Goal: Task Accomplishment & Management: Manage account settings

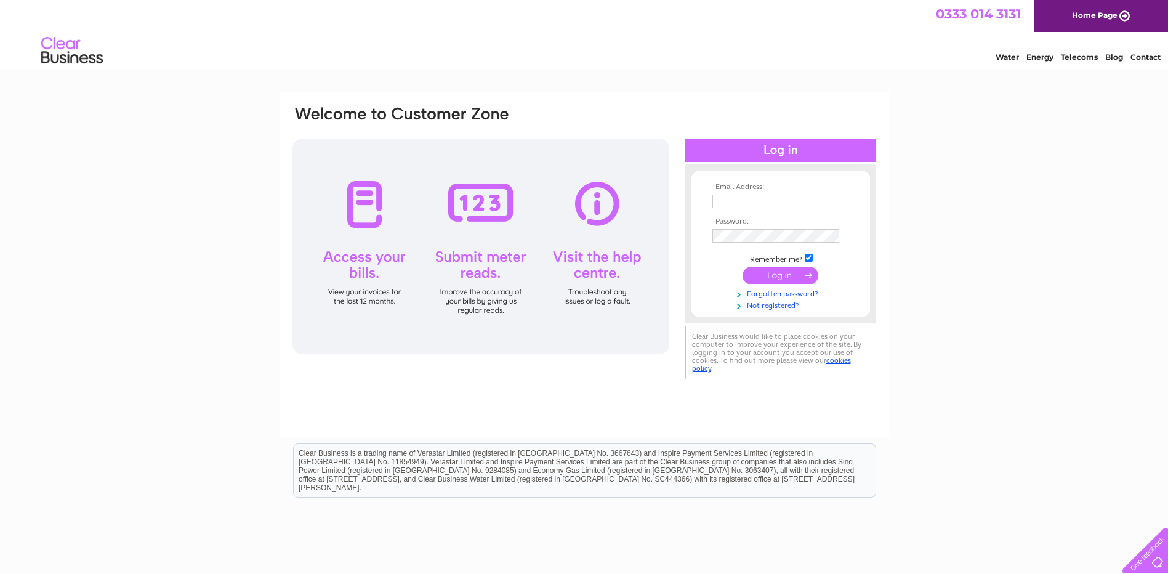
type input "Helen@diversecontracts.com"
click at [773, 273] on input "submit" at bounding box center [781, 275] width 76 height 17
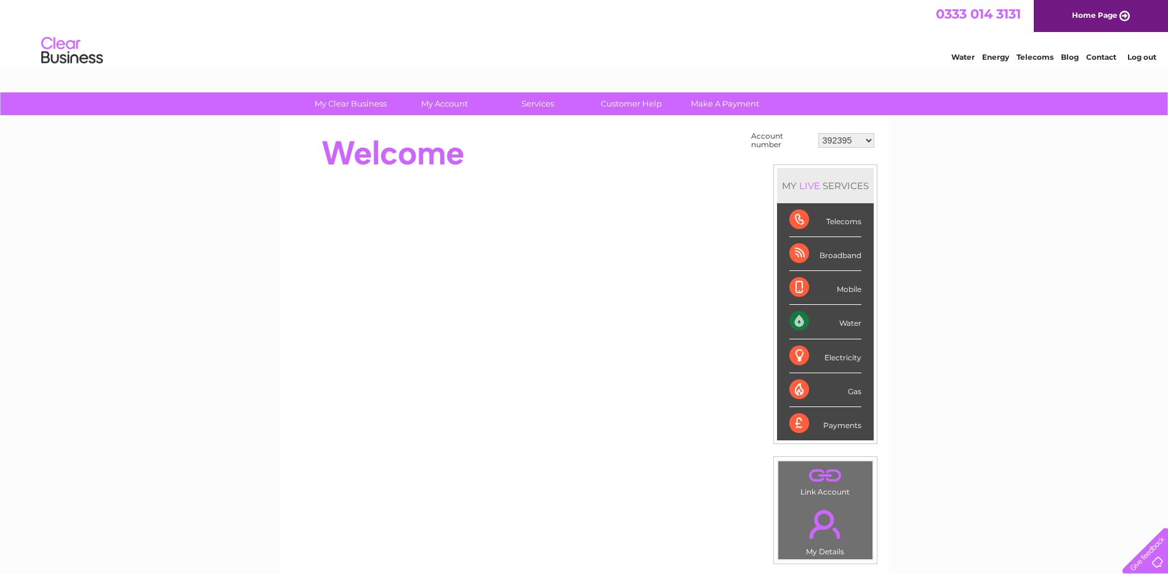
click at [867, 139] on select "392395 916820 1103857 1141531 30275935" at bounding box center [847, 140] width 56 height 15
select select "916820"
click at [819, 133] on select "392395 916820 1103857 1141531 30275935" at bounding box center [847, 140] width 56 height 15
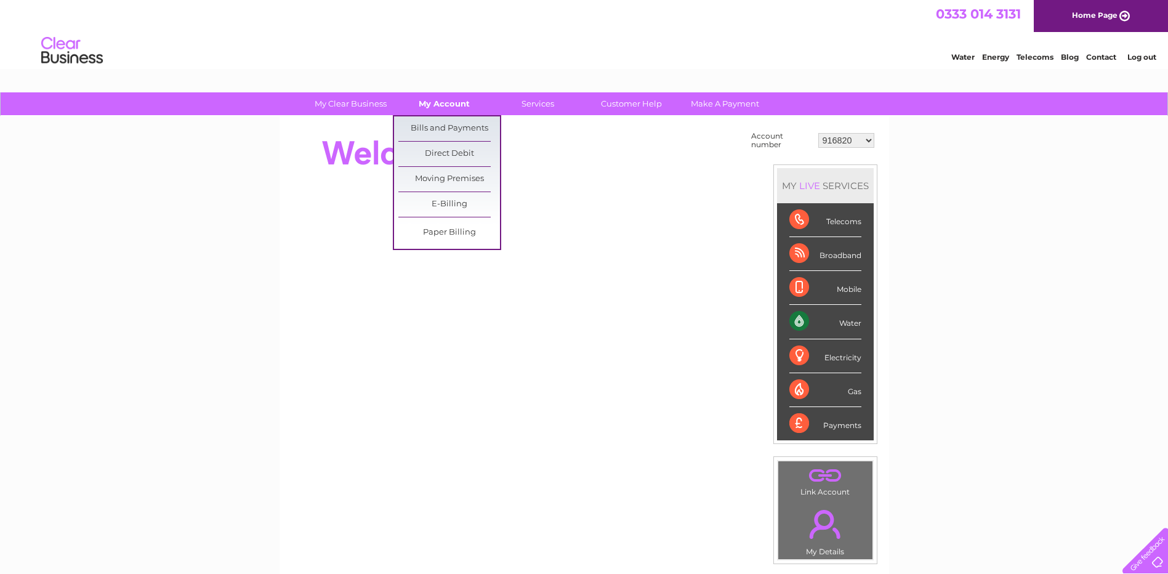
click at [461, 101] on link "My Account" at bounding box center [445, 103] width 102 height 23
click at [456, 127] on link "Bills and Payments" at bounding box center [450, 128] width 102 height 25
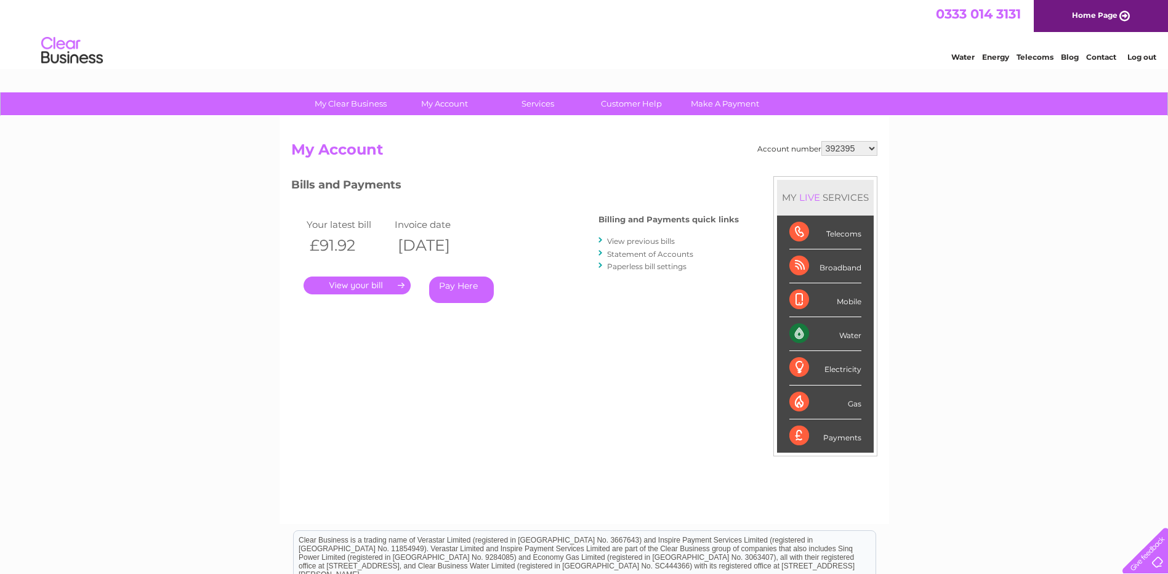
click at [344, 280] on link "." at bounding box center [357, 286] width 107 height 18
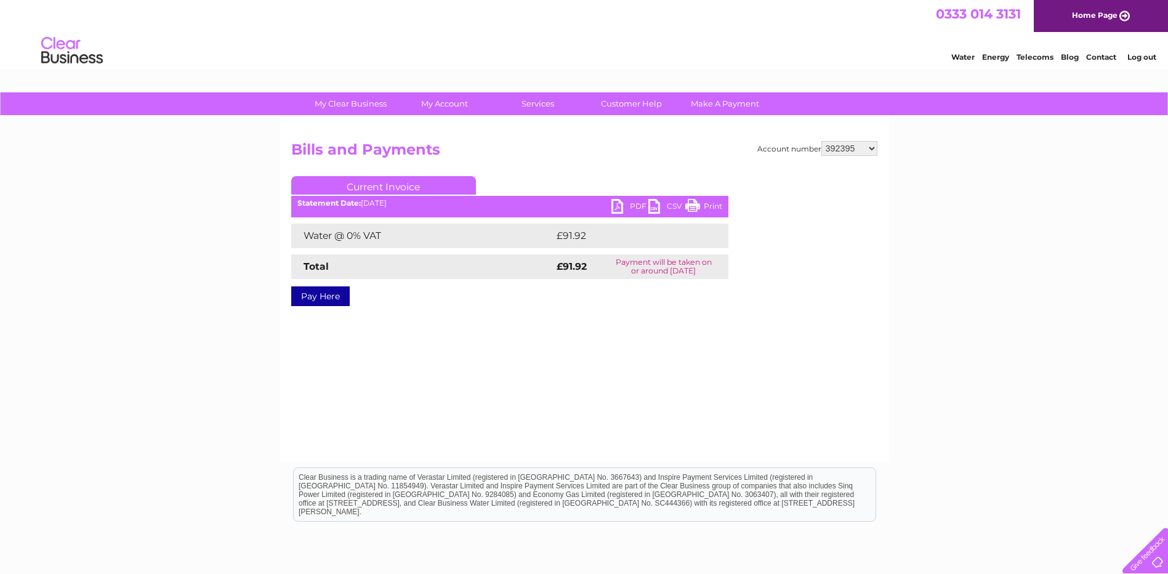
click at [618, 203] on link "PDF" at bounding box center [630, 208] width 37 height 18
click at [876, 149] on select "392395 916820 1103857 1141531 30275935" at bounding box center [850, 148] width 56 height 15
click at [822, 141] on select "392395 916820 1103857 1141531 30275935" at bounding box center [850, 148] width 56 height 15
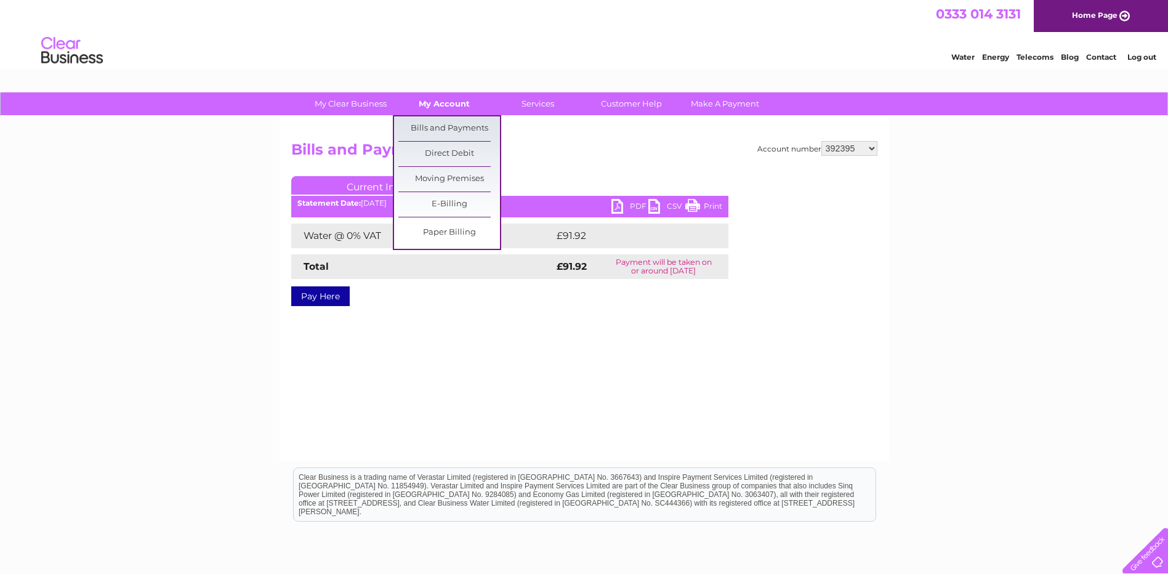
click at [438, 107] on link "My Account" at bounding box center [445, 103] width 102 height 23
click at [449, 129] on link "Bills and Payments" at bounding box center [450, 128] width 102 height 25
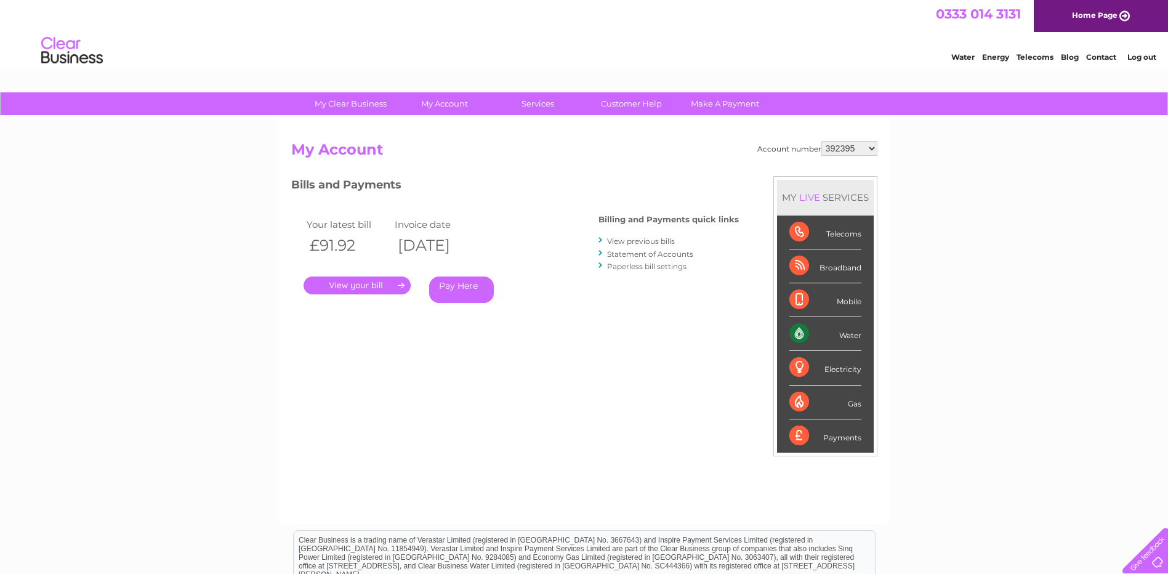
click at [875, 147] on select "392395 916820 1103857 1141531 30275935" at bounding box center [850, 148] width 56 height 15
click at [371, 282] on link "." at bounding box center [357, 286] width 107 height 18
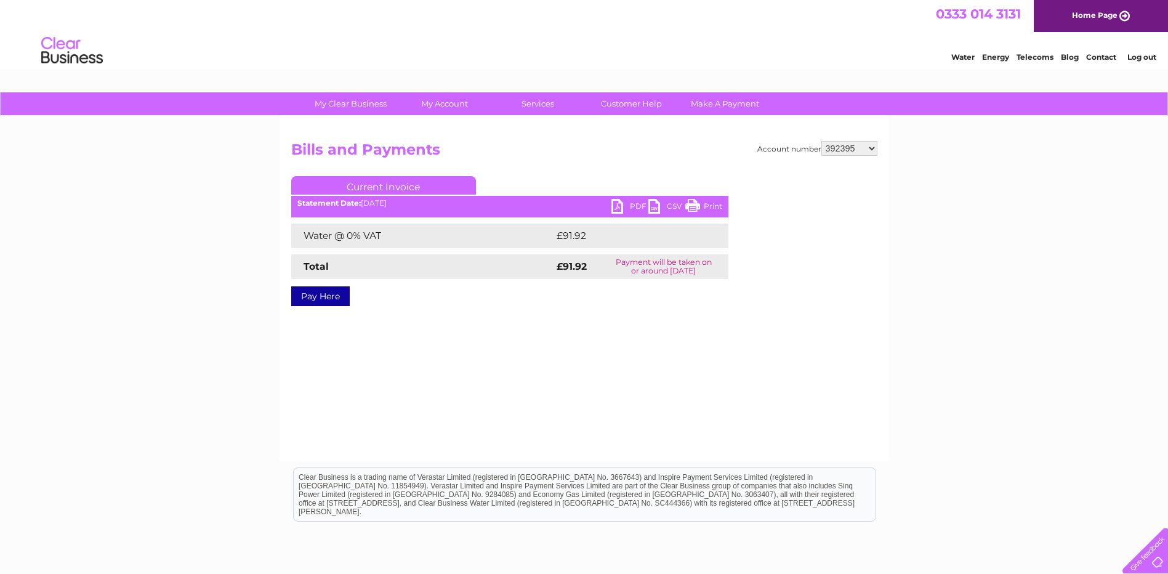
click at [619, 203] on link "PDF" at bounding box center [630, 208] width 37 height 18
click at [872, 147] on select "392395 916820 1103857 1141531 30275935" at bounding box center [850, 148] width 56 height 15
select select "916820"
click at [822, 141] on select "392395 916820 1103857 1141531 30275935" at bounding box center [850, 148] width 56 height 15
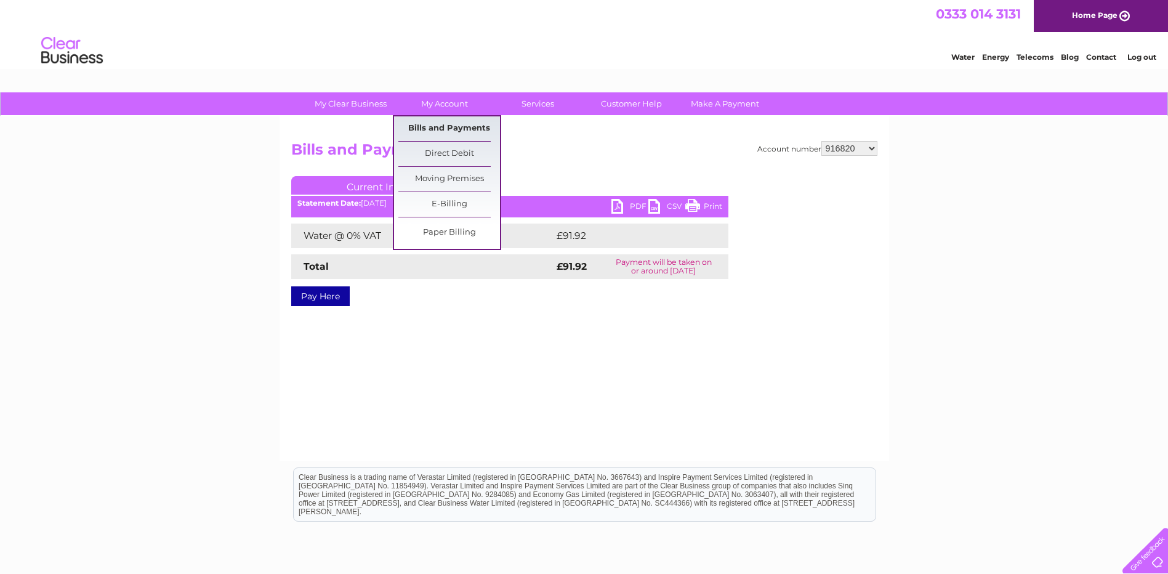
click at [450, 122] on link "Bills and Payments" at bounding box center [450, 128] width 102 height 25
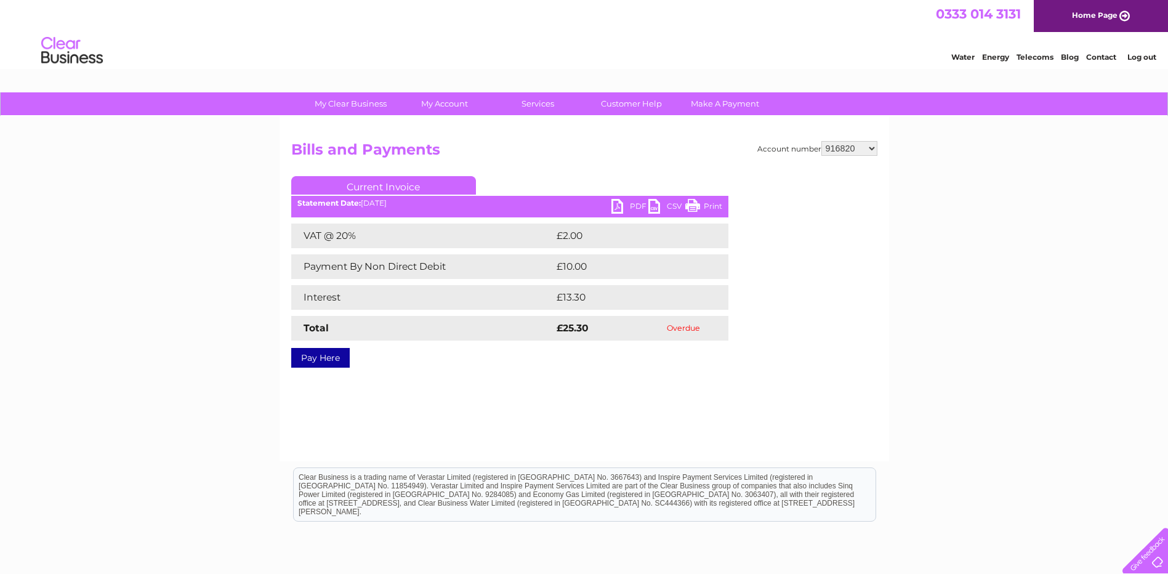
click at [872, 146] on select "392395 916820 1103857 1141531 30275935" at bounding box center [850, 148] width 56 height 15
select select "1103857"
click at [822, 141] on select "392395 916820 1103857 1141531 30275935" at bounding box center [850, 148] width 56 height 15
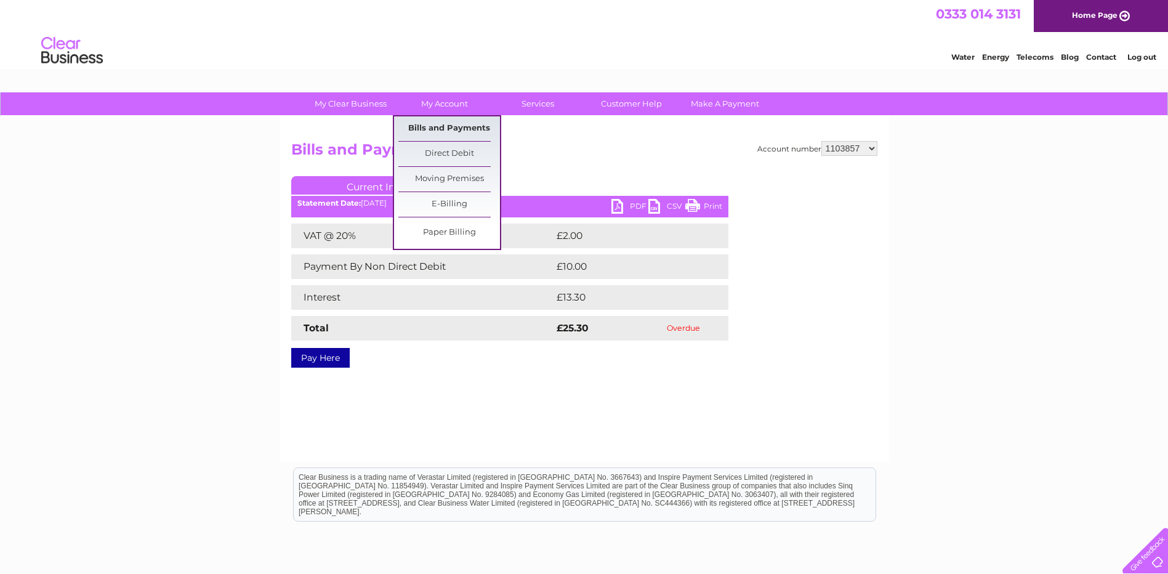
click at [448, 121] on link "Bills and Payments" at bounding box center [450, 128] width 102 height 25
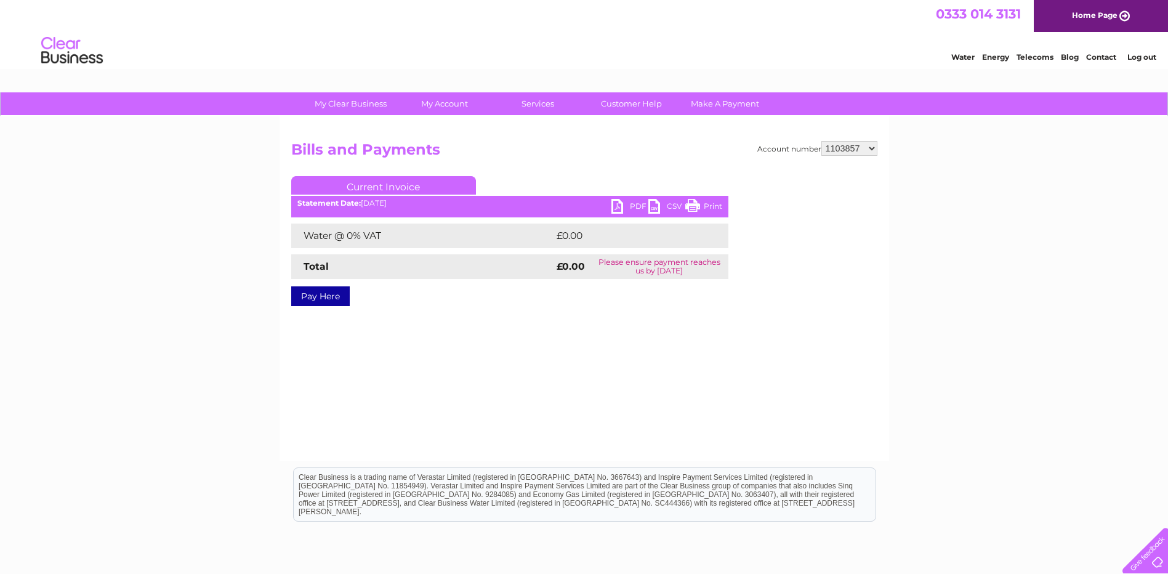
click at [875, 144] on select "392395 916820 1103857 1141531 30275935" at bounding box center [850, 148] width 56 height 15
select select "1141531"
click at [822, 141] on select "392395 916820 1103857 1141531 30275935" at bounding box center [850, 148] width 56 height 15
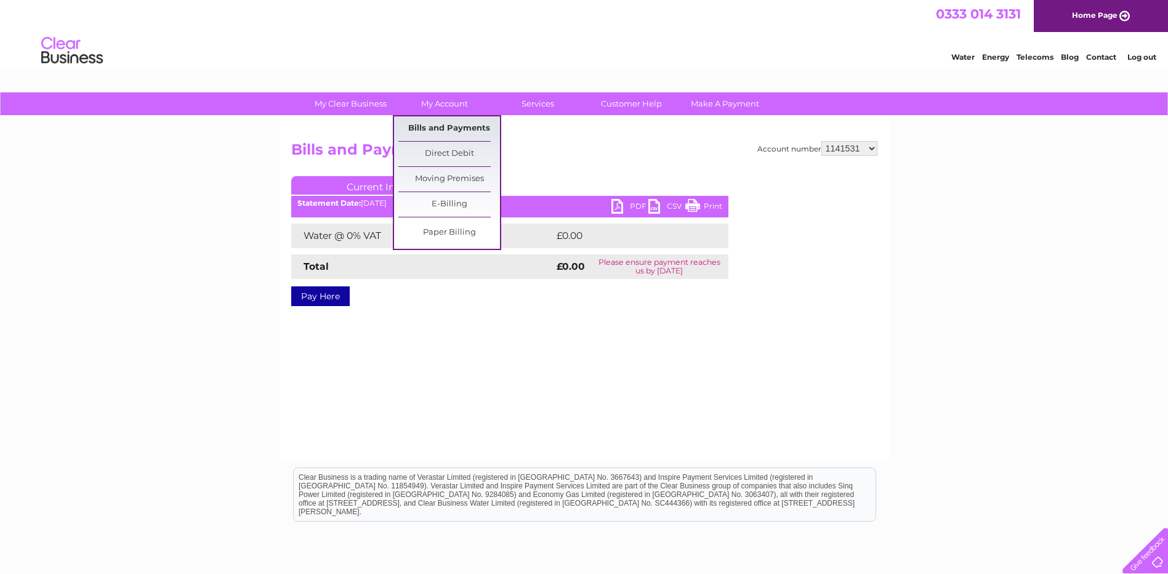
click at [437, 127] on link "Bills and Payments" at bounding box center [450, 128] width 102 height 25
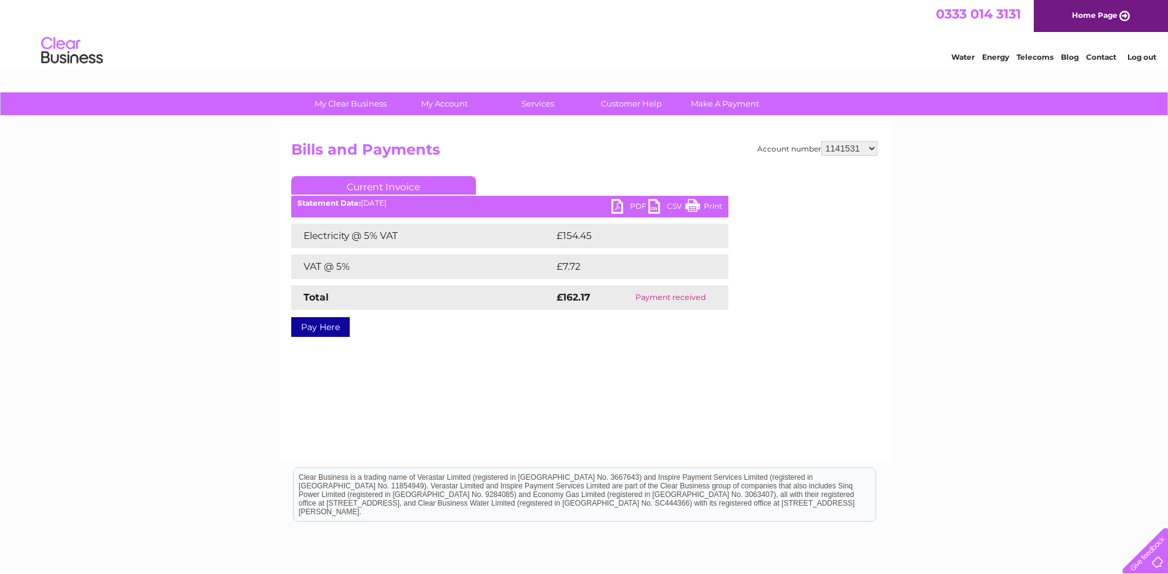
click at [875, 147] on select "392395 916820 1103857 1141531 30275935" at bounding box center [850, 148] width 56 height 15
